Goal: Task Accomplishment & Management: Use online tool/utility

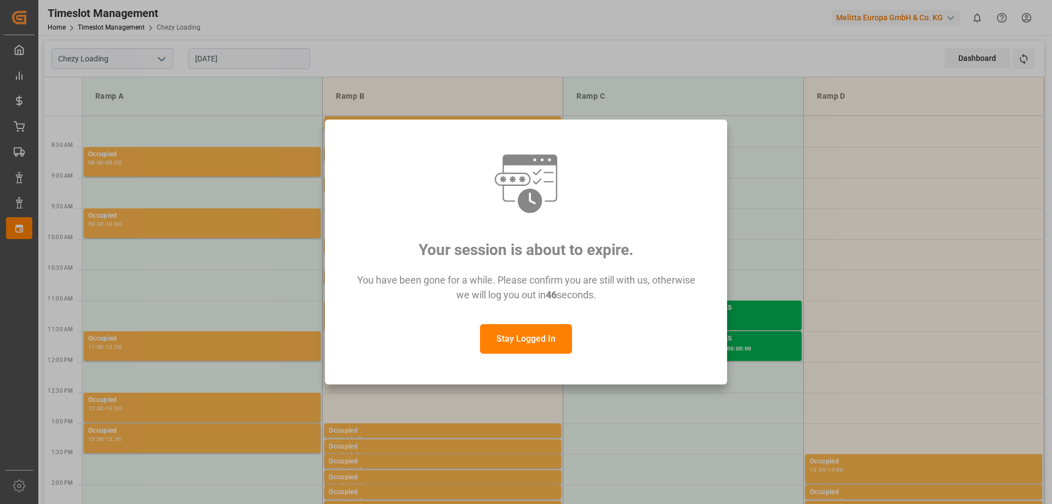
click at [538, 340] on button "Stay Logged In" at bounding box center [526, 339] width 92 height 30
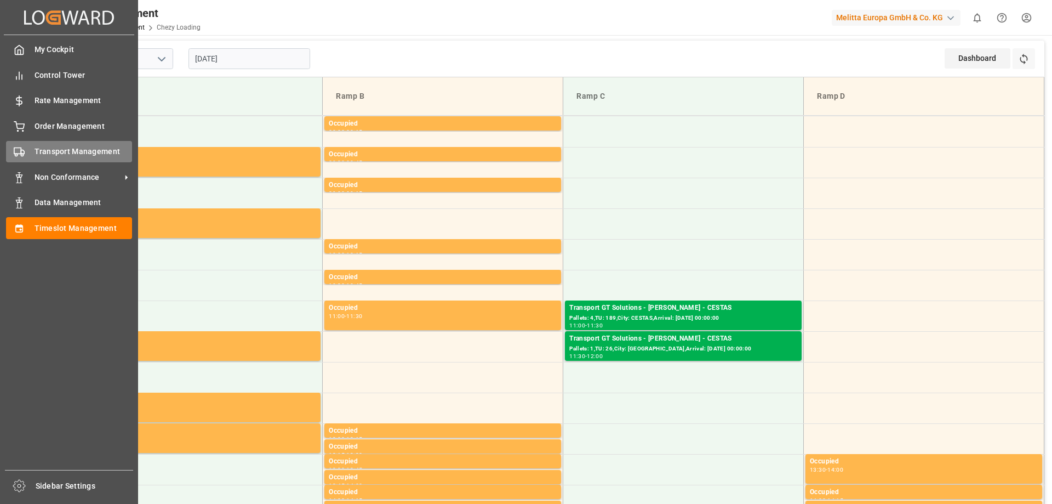
click at [48, 151] on span "Transport Management" at bounding box center [84, 152] width 98 height 12
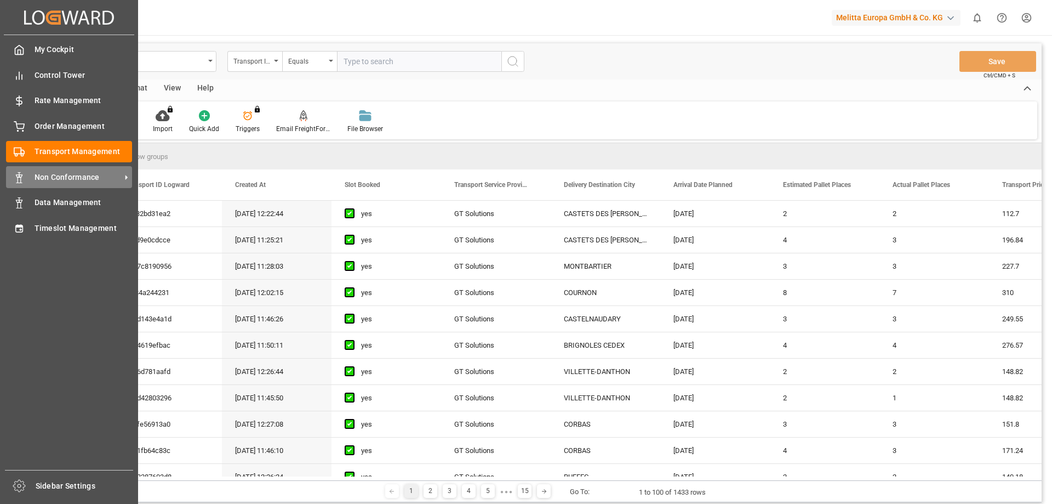
click at [54, 178] on span "Non Conformance" at bounding box center [78, 177] width 87 height 12
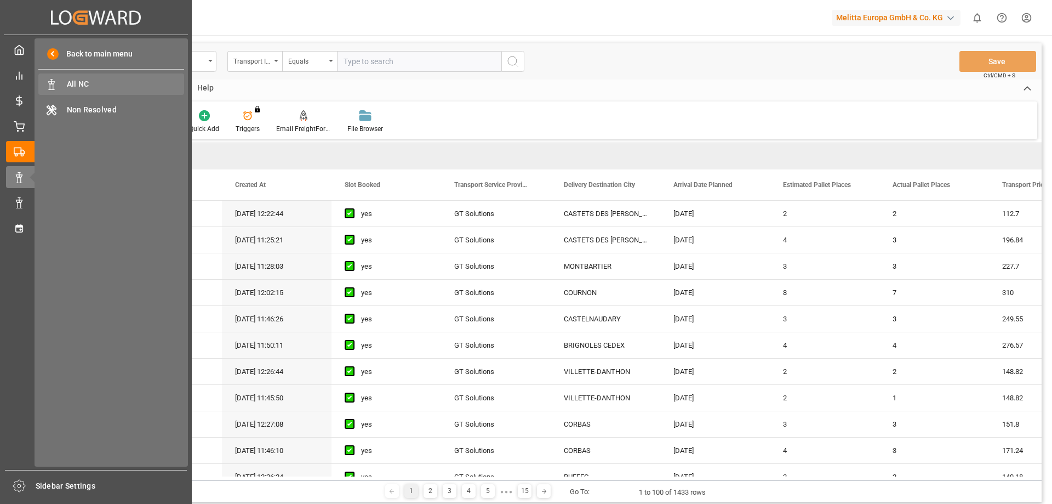
click at [127, 85] on span "All NC" at bounding box center [126, 84] width 118 height 12
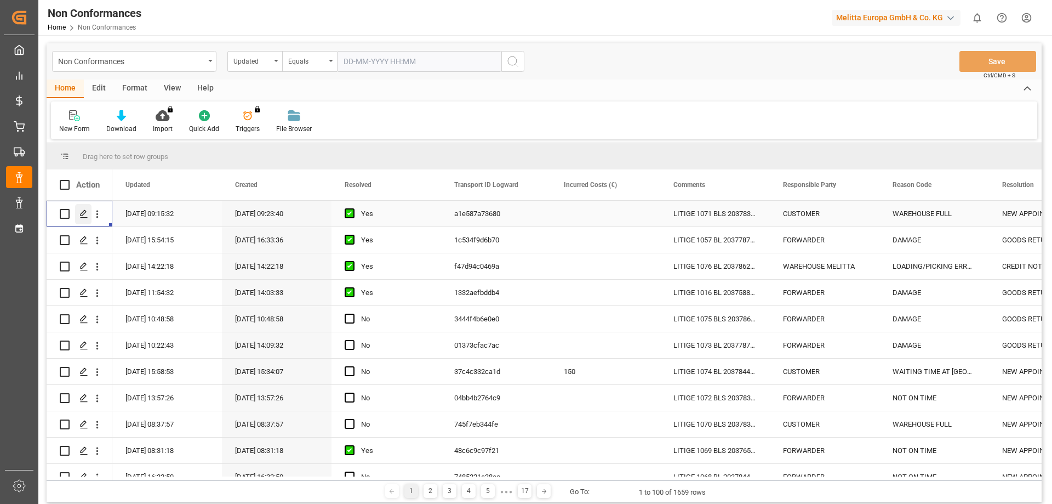
click at [81, 210] on icon "Press SPACE to select this row." at bounding box center [83, 213] width 9 height 9
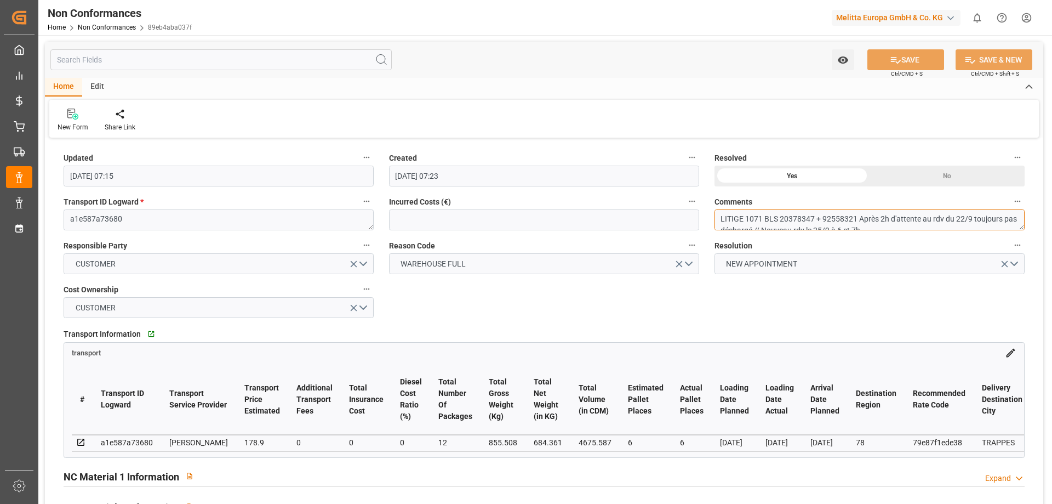
click at [823, 221] on textarea "LITIGE 1071 BLS 20378347 + 92558321 Après 2h d'attente au rdv du 22/9 toujours …" at bounding box center [869, 219] width 310 height 21
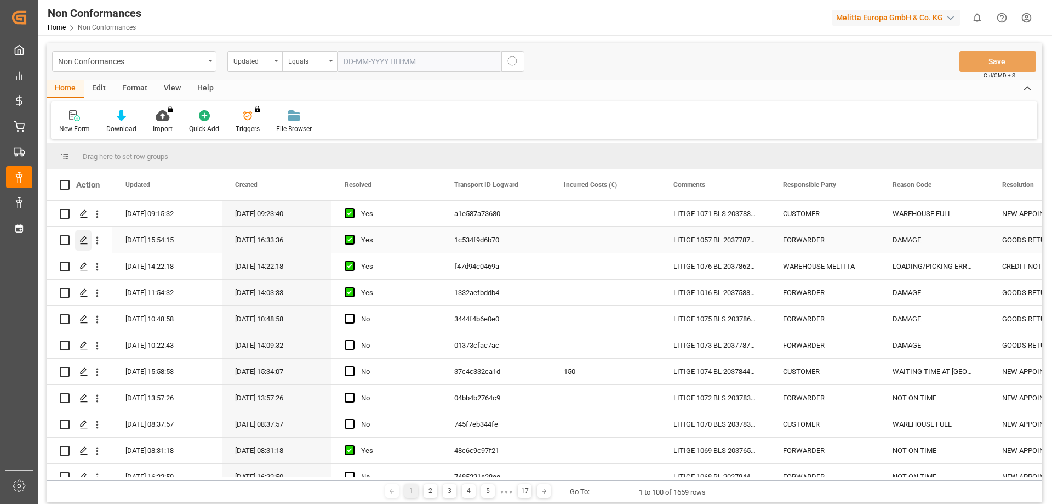
click at [88, 241] on div "Press SPACE to select this row." at bounding box center [83, 240] width 16 height 20
click at [84, 270] on icon "Press SPACE to select this row." at bounding box center [83, 266] width 9 height 9
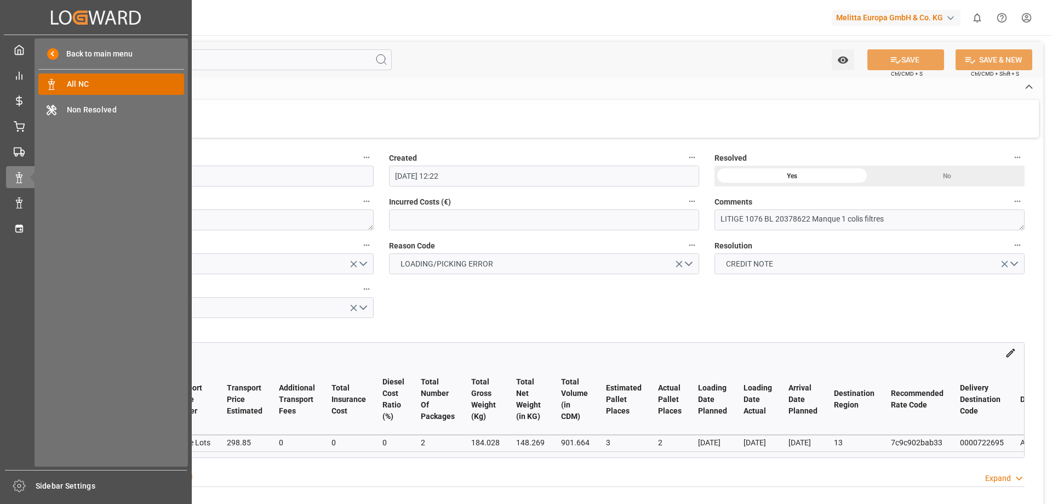
click at [85, 85] on span "All NC" at bounding box center [126, 84] width 118 height 12
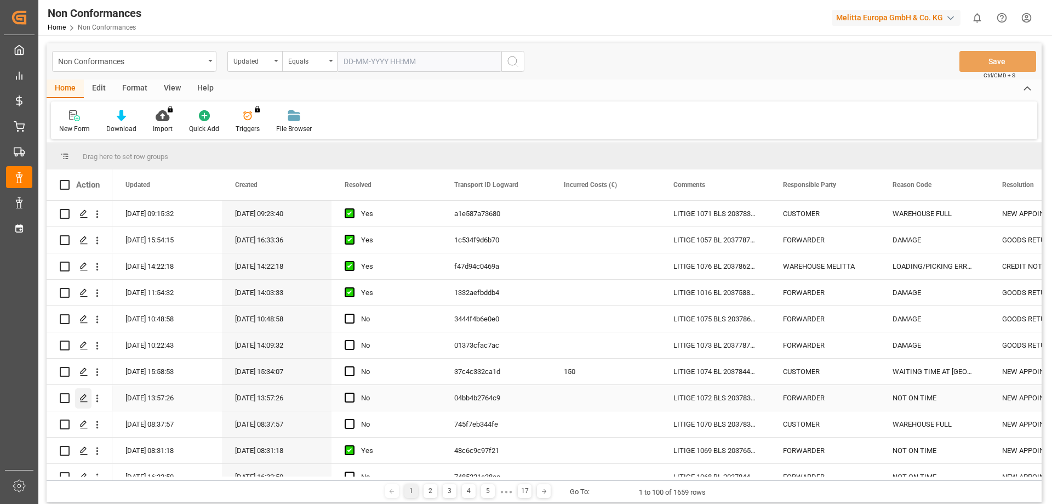
click at [85, 394] on icon "Press SPACE to select this row." at bounding box center [83, 397] width 9 height 9
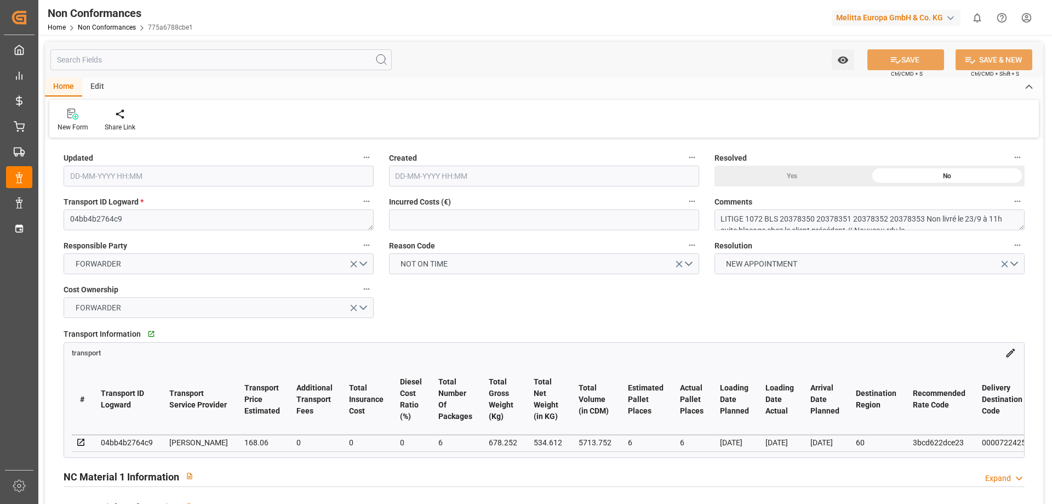
type input "[DATE] 11:57"
click at [773, 213] on textarea "LITIGE 1072 BLS 20378350 20378351 20378352 20378353 Non livré le 23/9 à 11h sui…" at bounding box center [869, 219] width 310 height 21
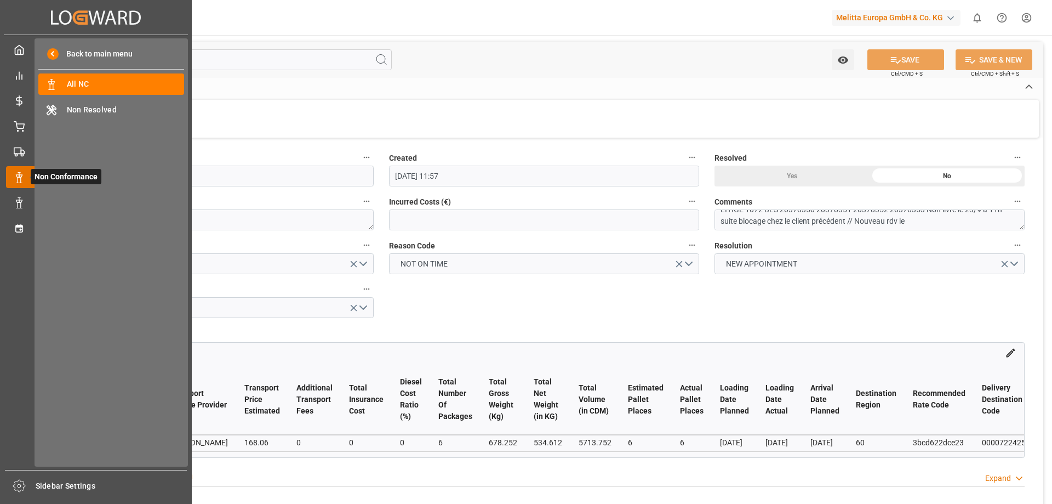
click at [27, 175] on icon at bounding box center [32, 176] width 23 height 23
